Goal: Information Seeking & Learning: Learn about a topic

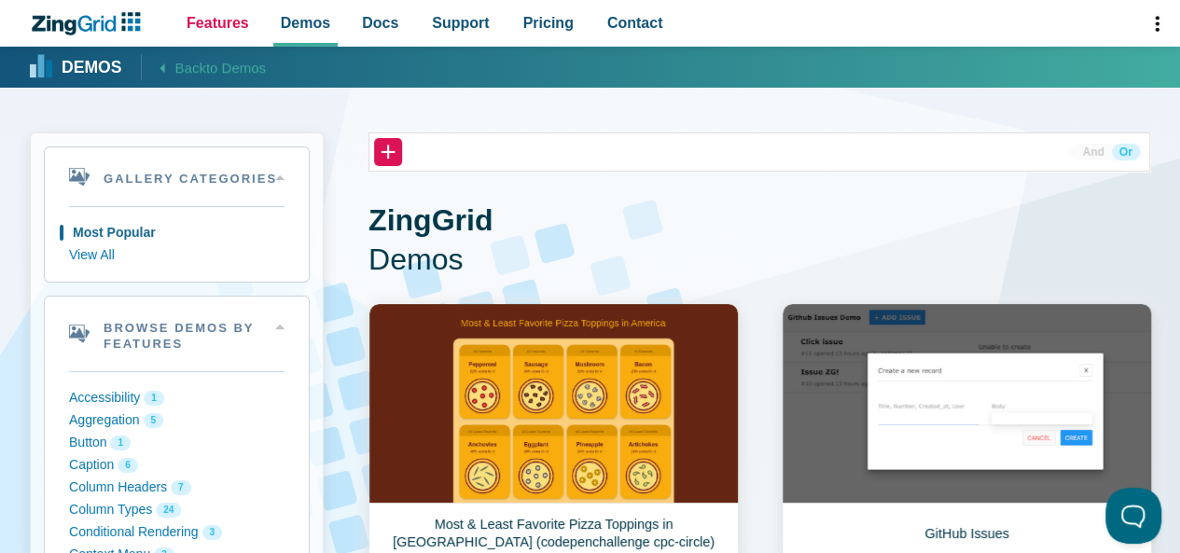
click at [235, 23] on span "Features" at bounding box center [218, 22] width 63 height 25
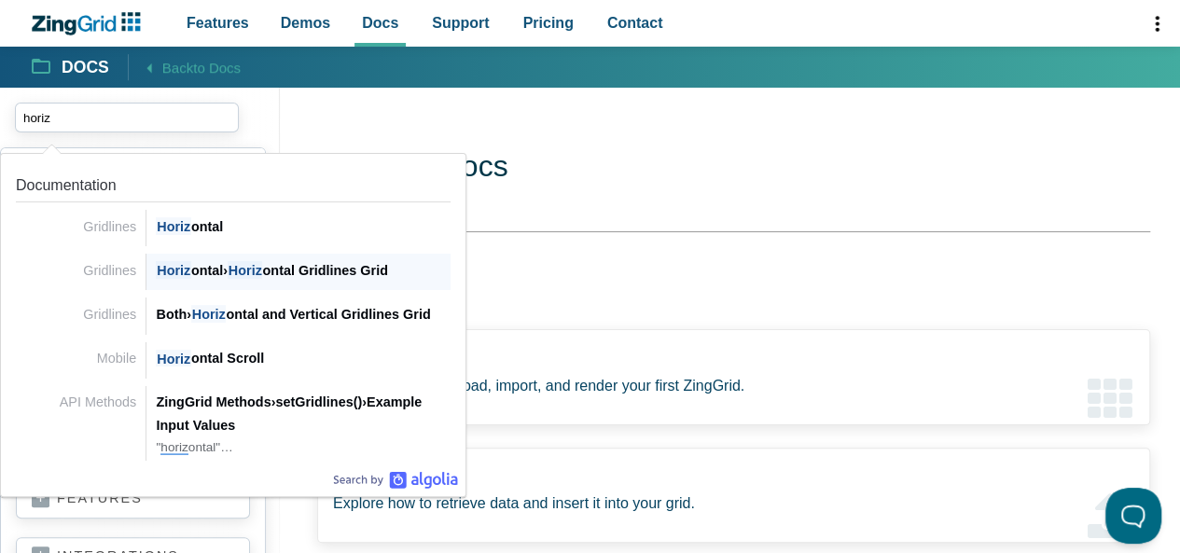
click at [256, 269] on span "Horiz" at bounding box center [245, 270] width 35 height 18
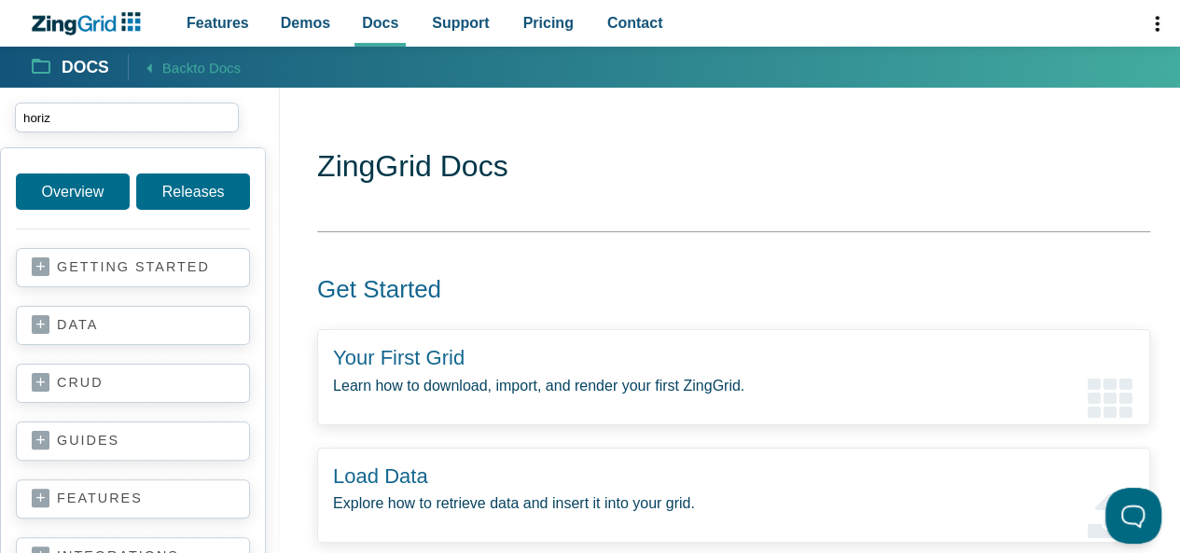
type input "horiz"
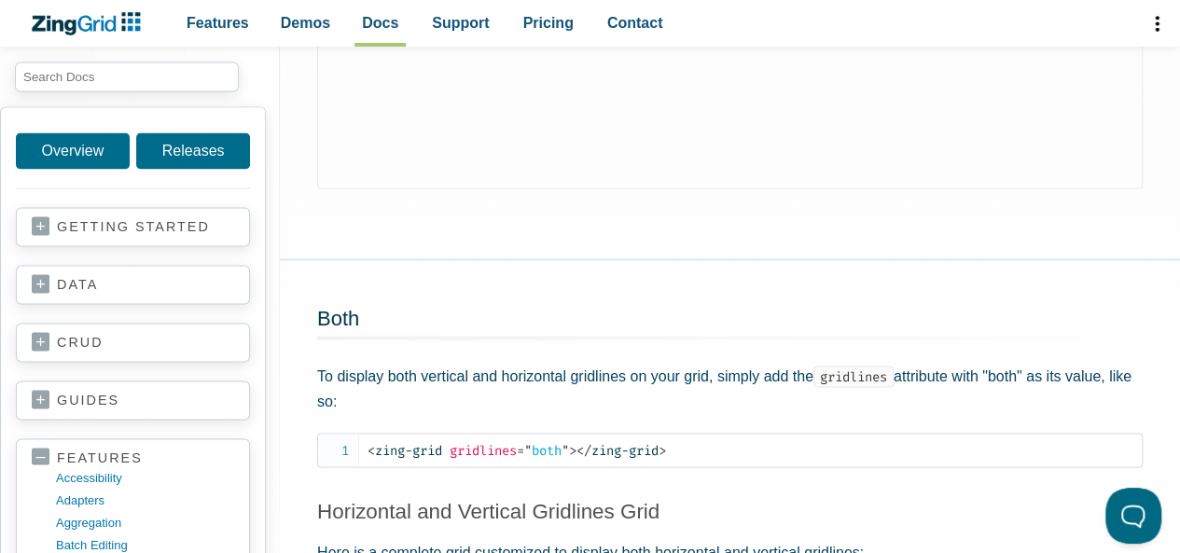
scroll to position [1641, 0]
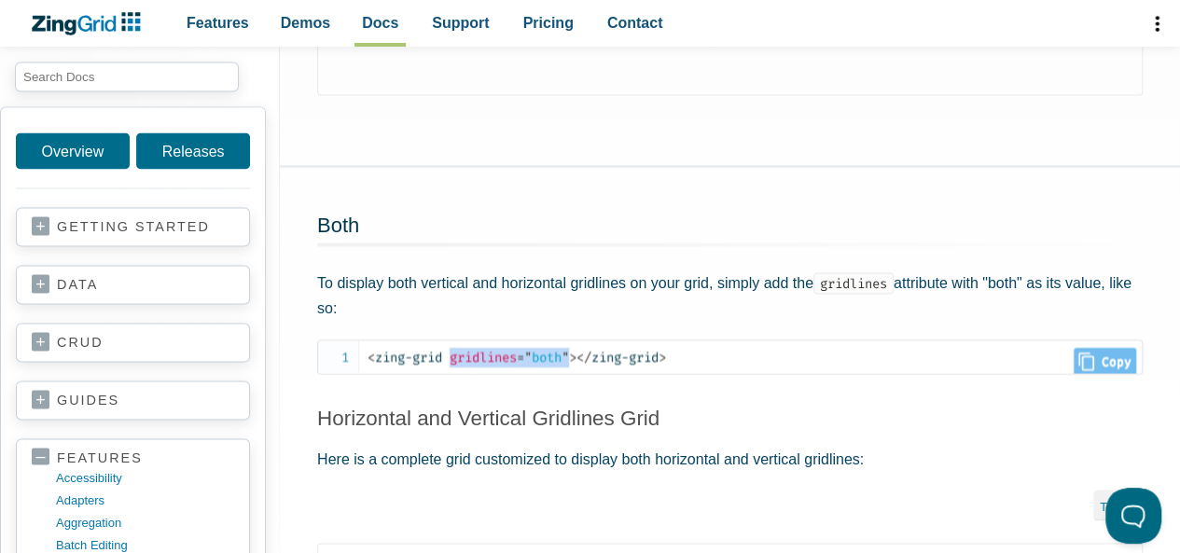
drag, startPoint x: 455, startPoint y: 378, endPoint x: 577, endPoint y: 374, distance: 121.3
click at [577, 365] on span "< zing-grid gridlines = " both " >" at bounding box center [472, 357] width 209 height 16
copy span "gridlines = " both ""
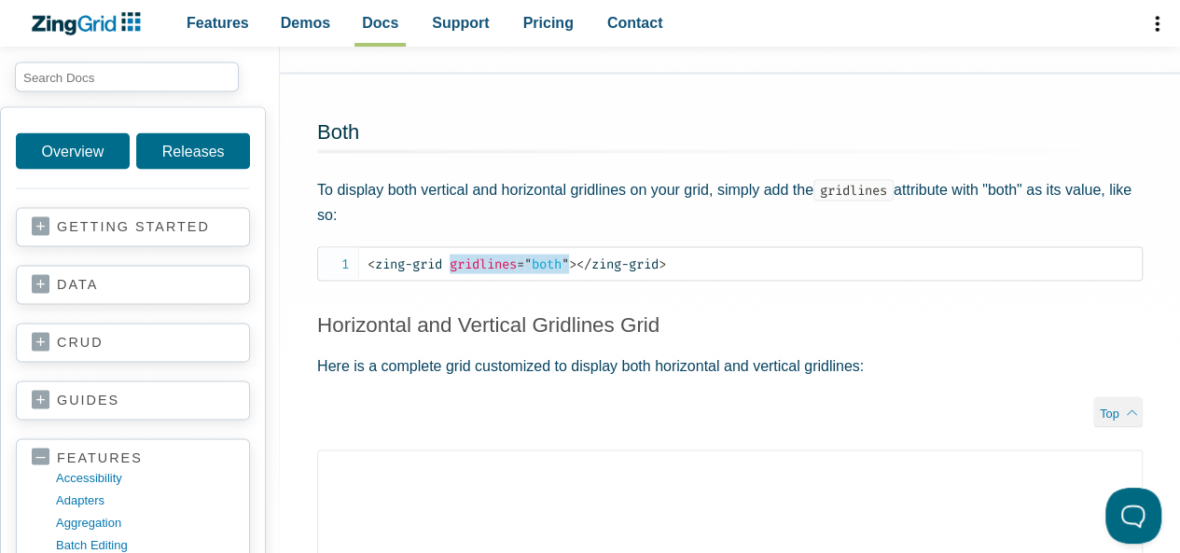
scroll to position [2014, 0]
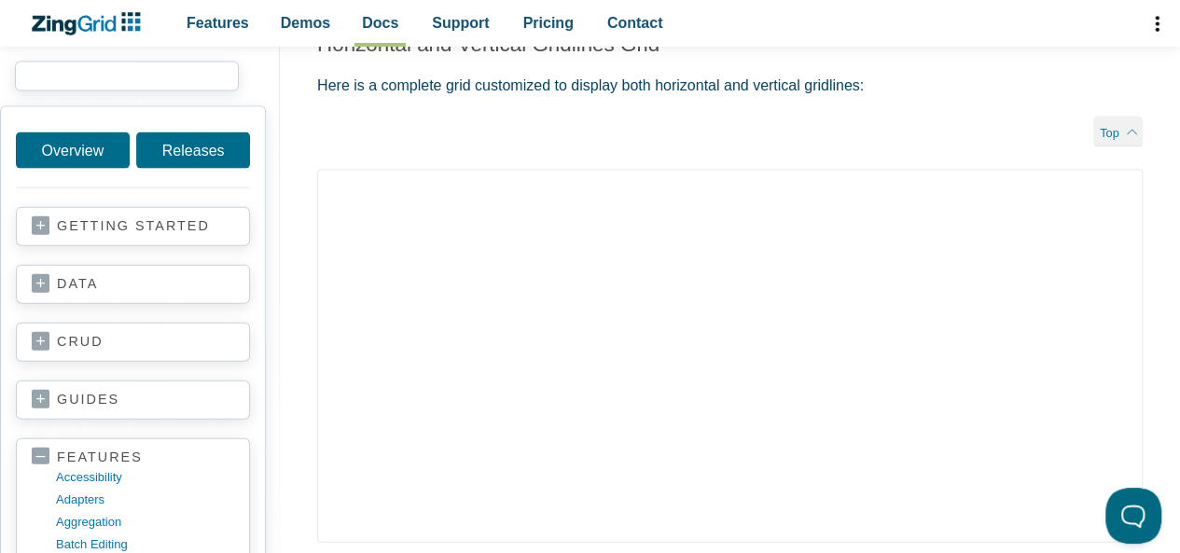
click at [121, 78] on input "search input" at bounding box center [127, 77] width 224 height 30
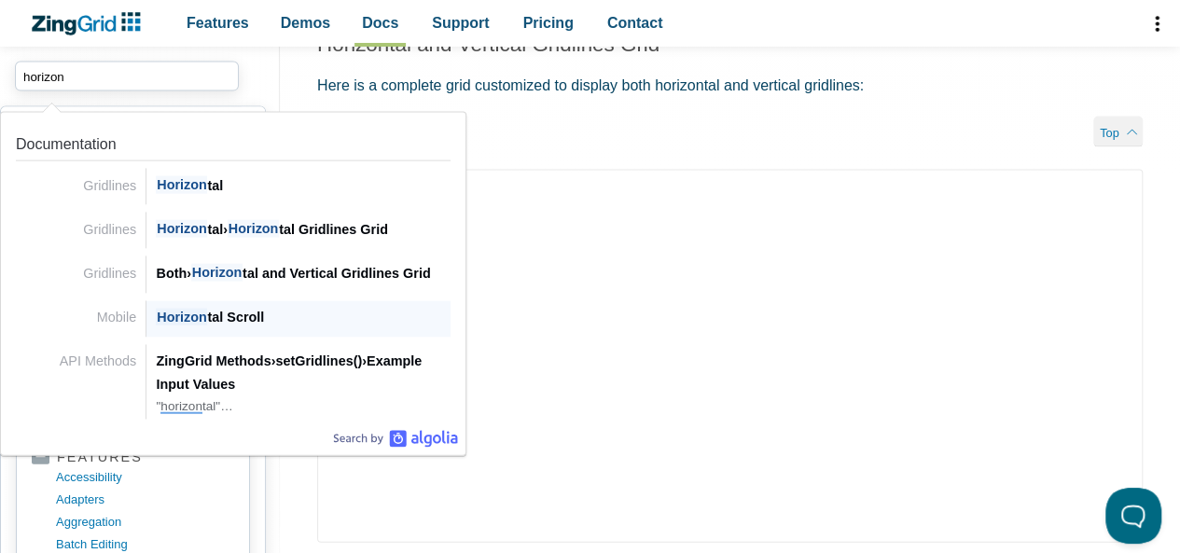
click at [216, 316] on div "Horizon tal Scroll" at bounding box center [303, 317] width 295 height 22
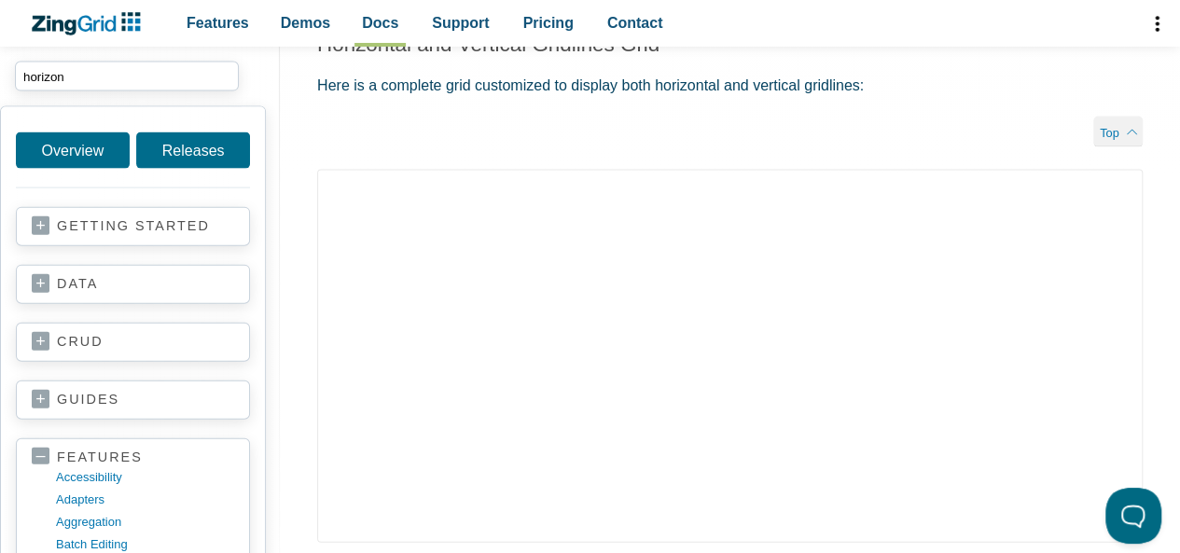
type input "horizon"
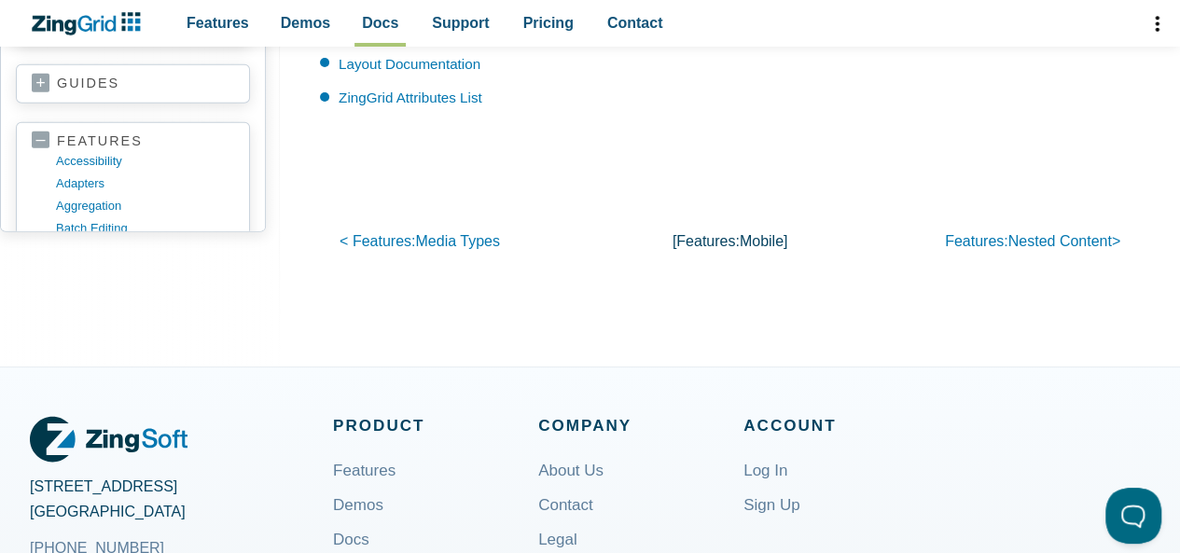
scroll to position [2426, 0]
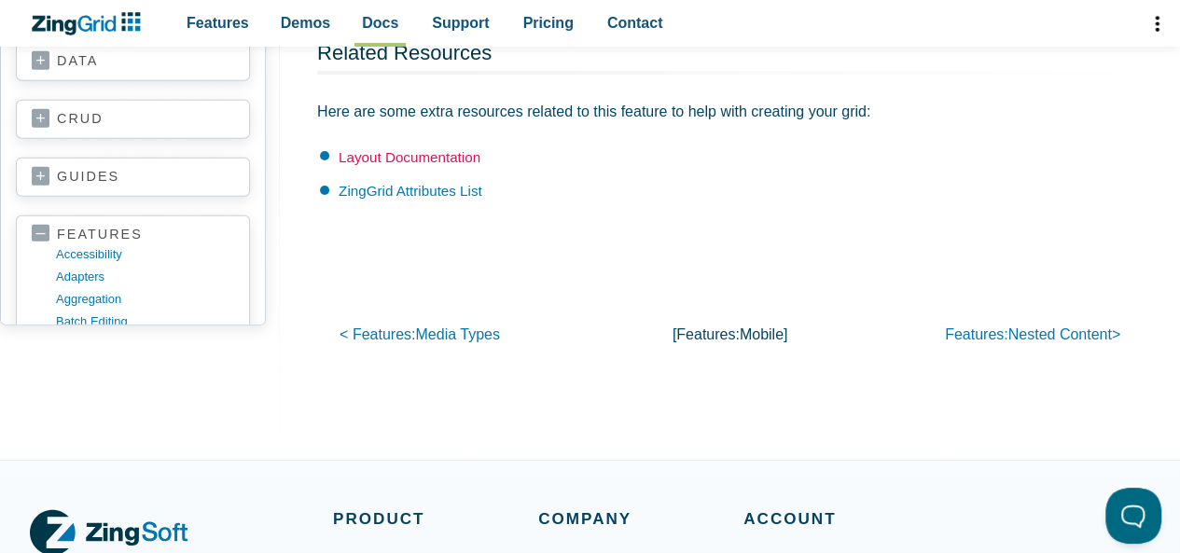
click at [416, 157] on link "Layout Documentation" at bounding box center [410, 157] width 142 height 16
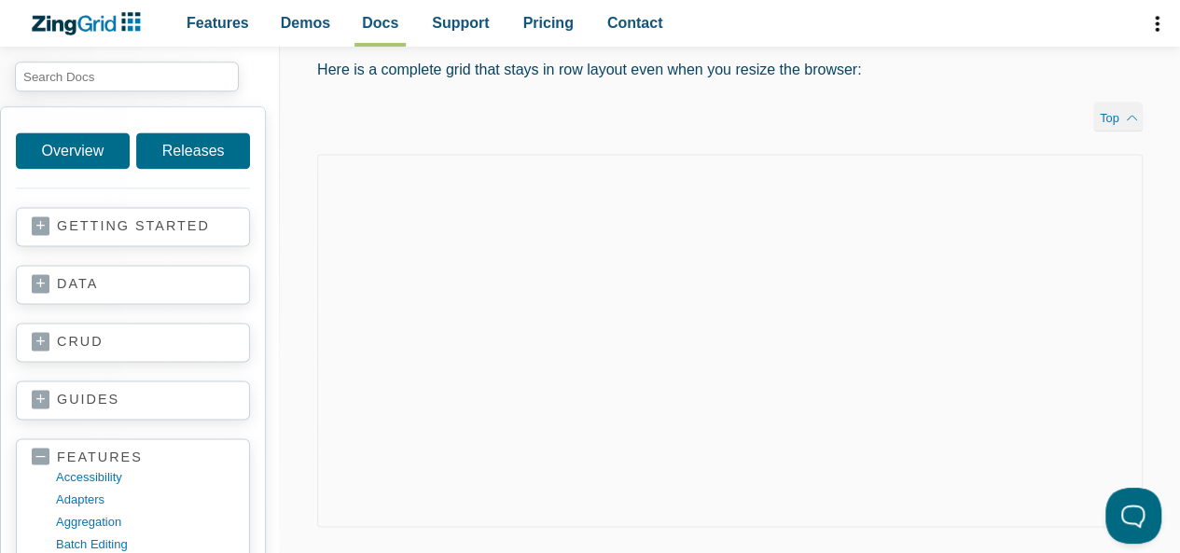
scroll to position [1026, 0]
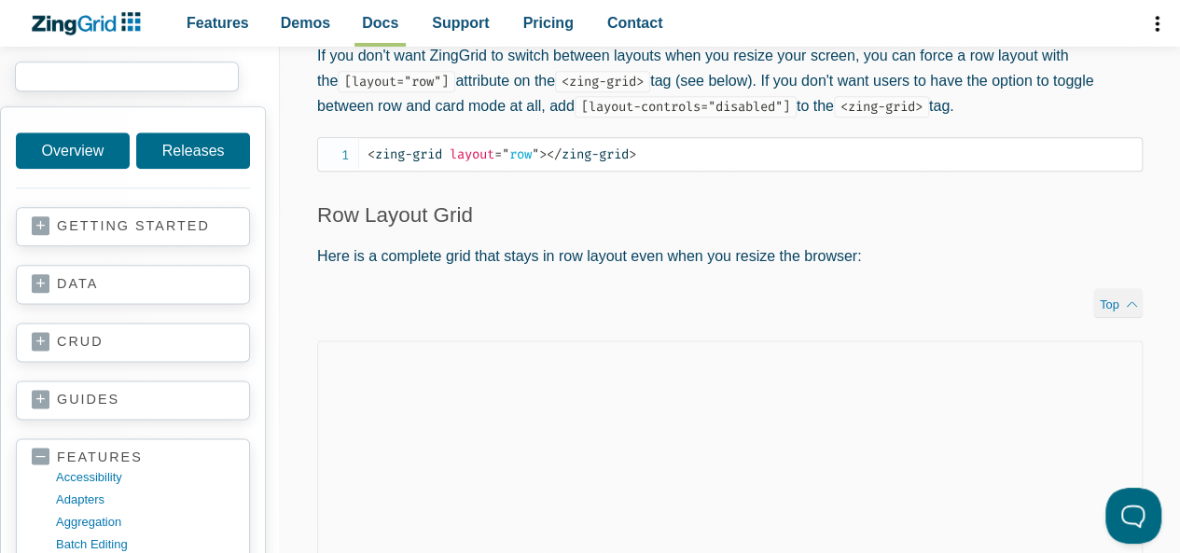
click at [140, 80] on input "search input" at bounding box center [127, 77] width 224 height 30
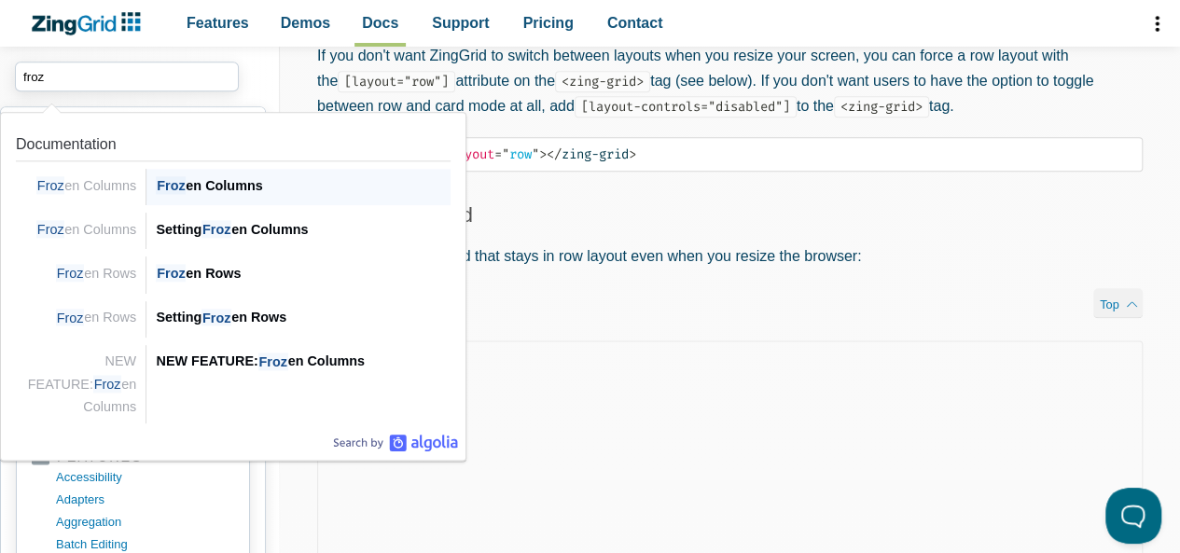
click at [207, 185] on div "Froz en Columns" at bounding box center [303, 185] width 295 height 22
type input "froz"
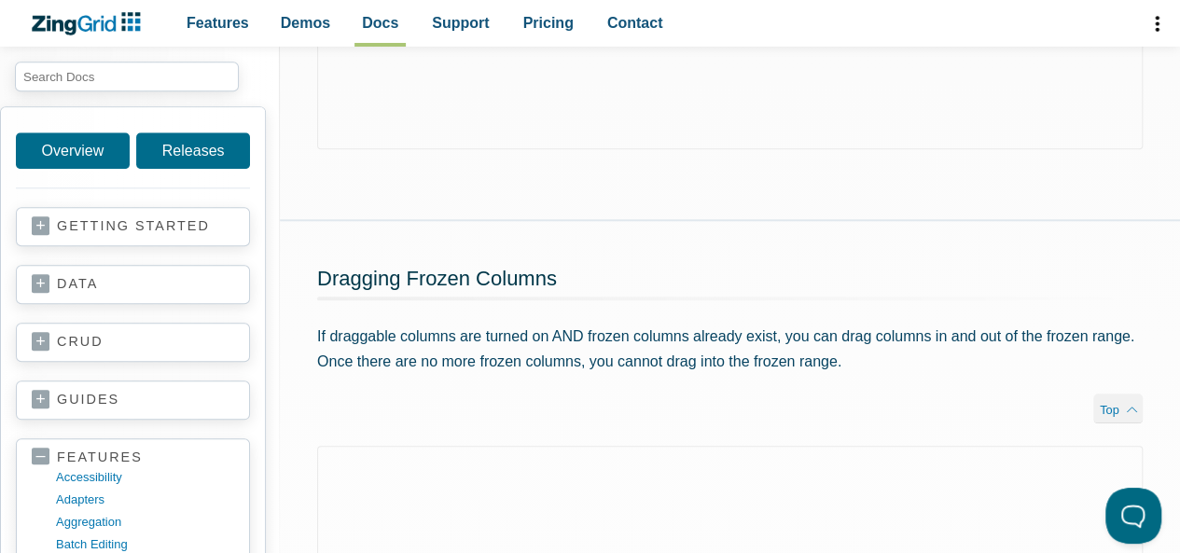
scroll to position [653, 0]
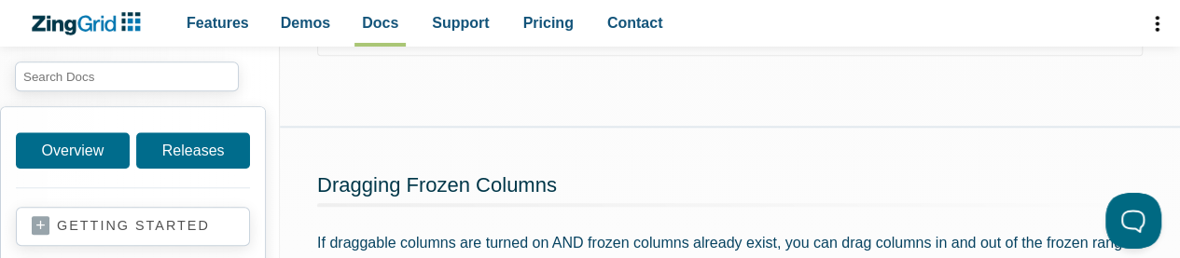
scroll to position [746, 0]
